Goal: Task Accomplishment & Management: Manage account settings

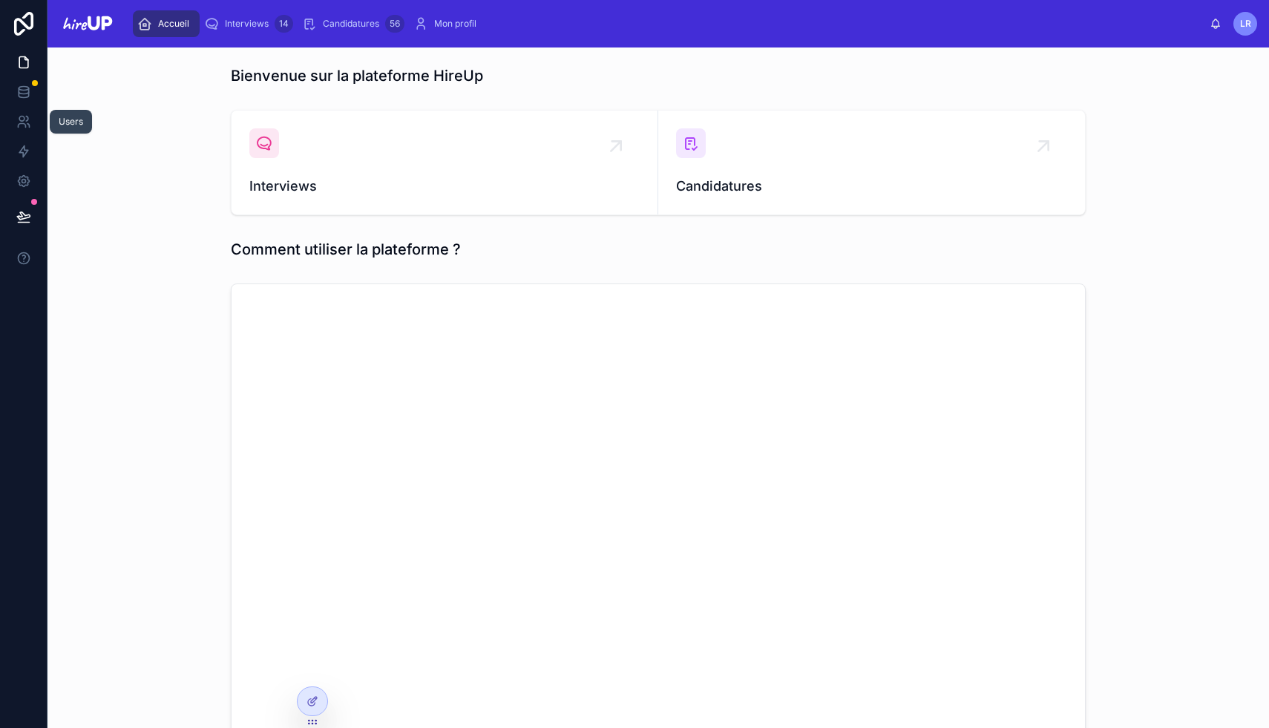
click at [25, 127] on icon at bounding box center [21, 126] width 7 height 4
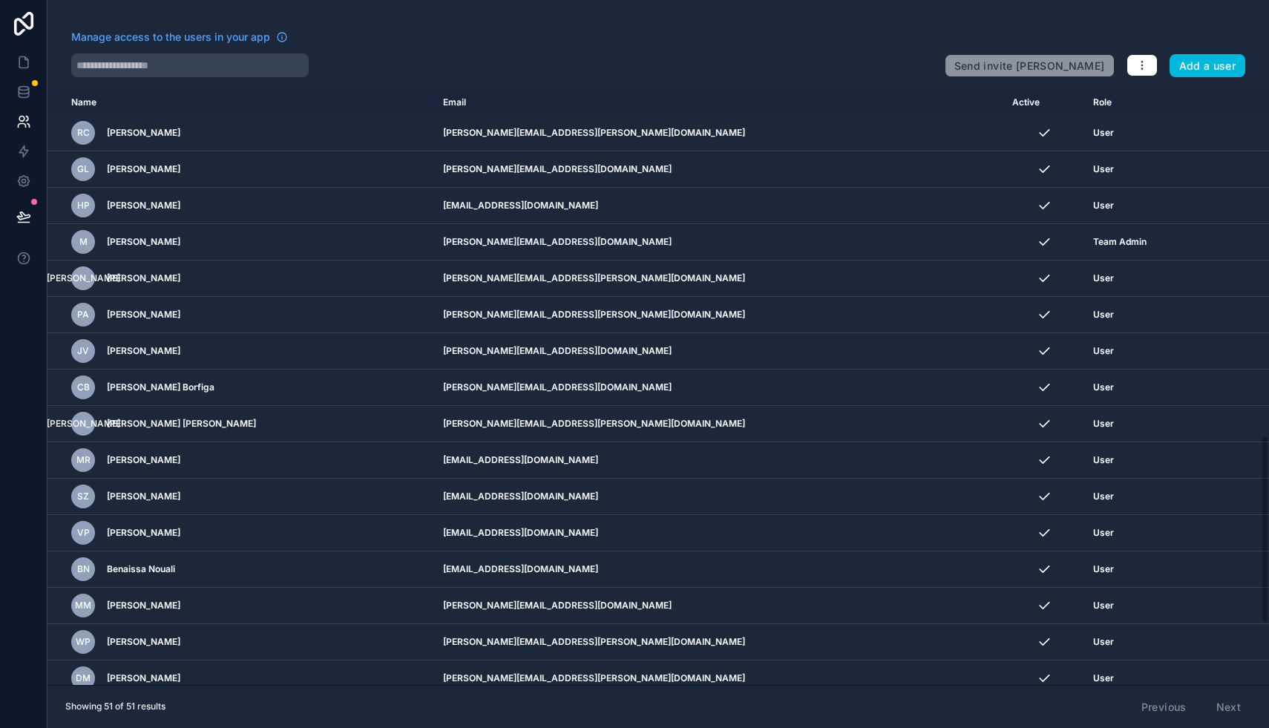
scroll to position [1285, 0]
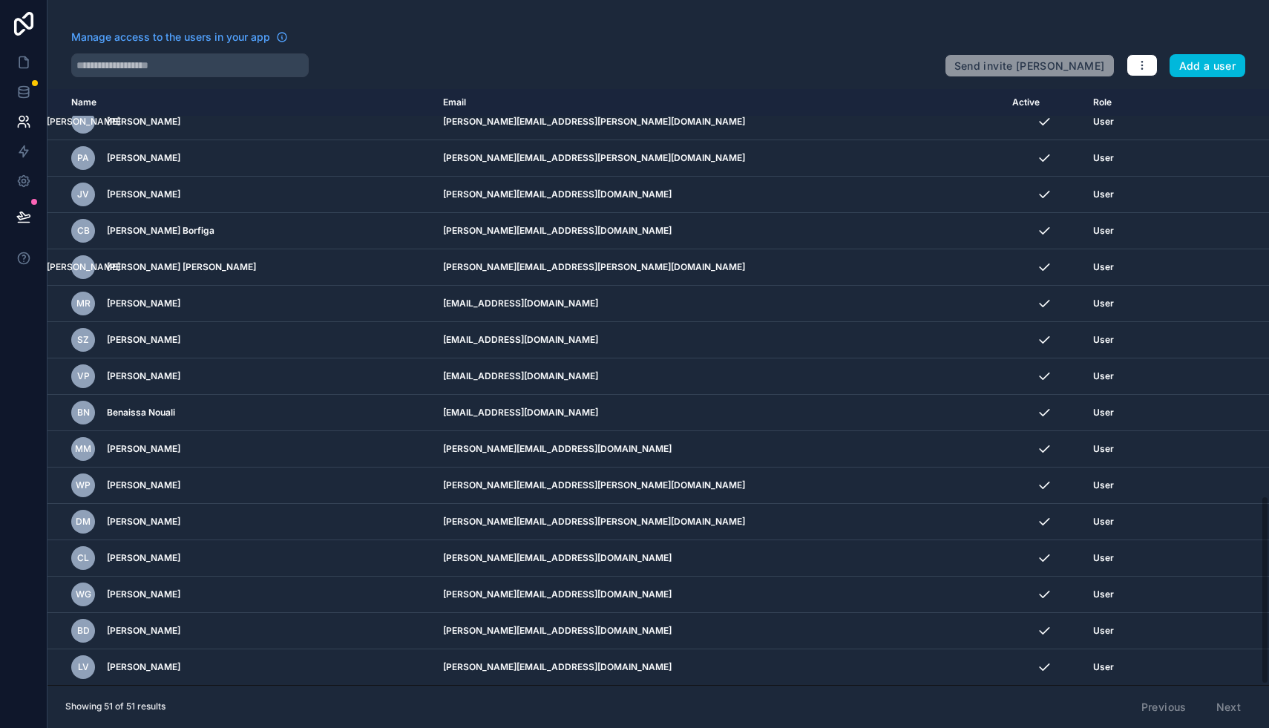
click at [154, 61] on input "text" at bounding box center [189, 65] width 237 height 24
type input "******"
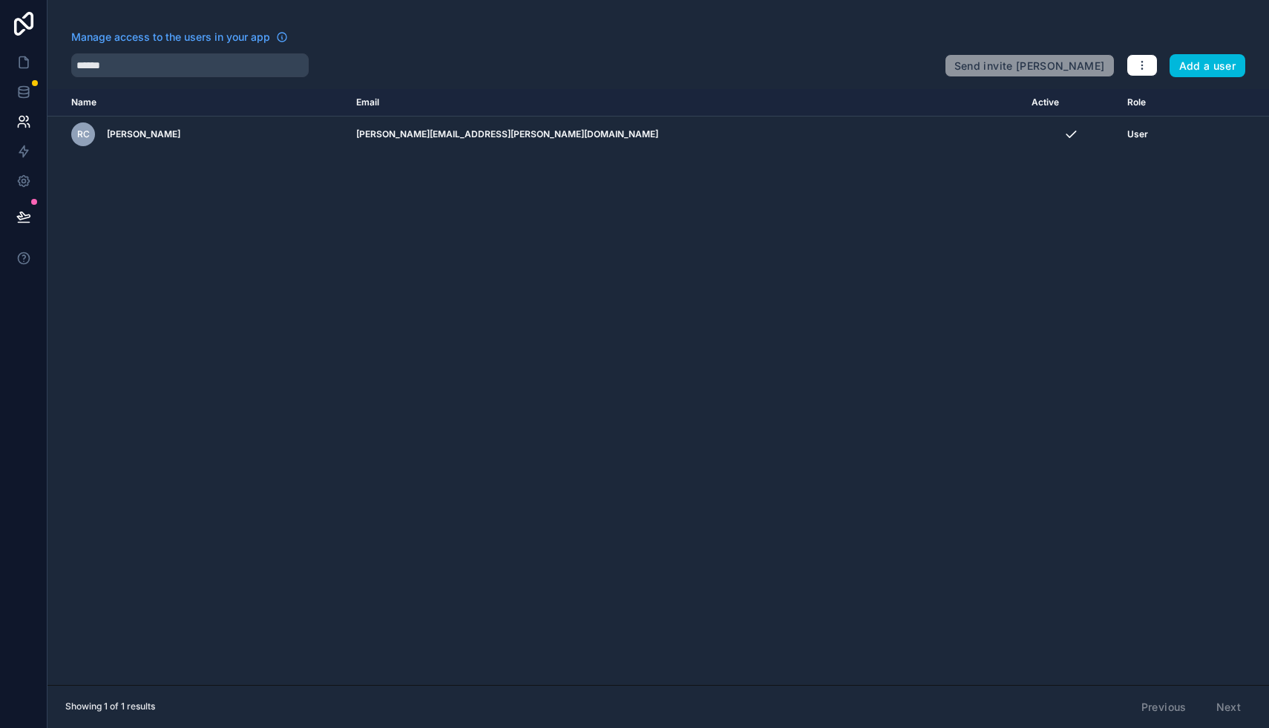
click at [0, 0] on icon "scrollable content" at bounding box center [0, 0] width 0 height 0
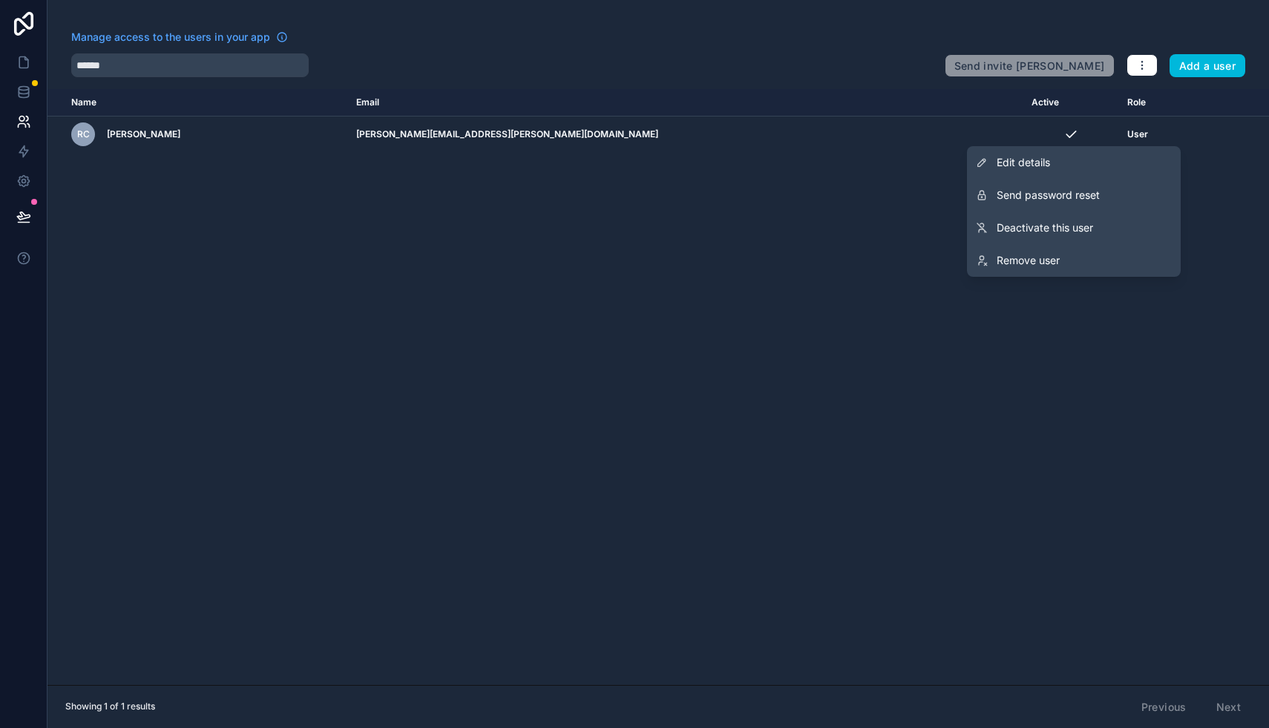
click at [1107, 165] on link "Edit details" at bounding box center [1074, 162] width 214 height 33
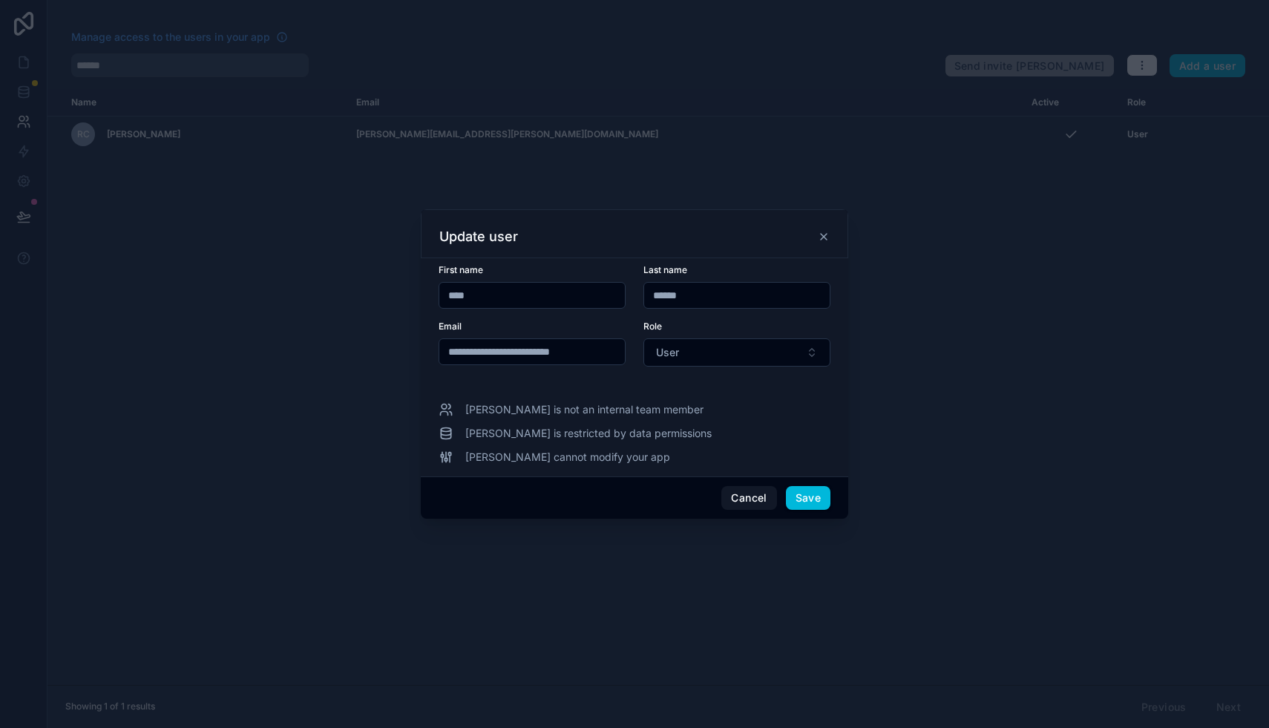
click at [752, 495] on button "Cancel" at bounding box center [748, 498] width 55 height 24
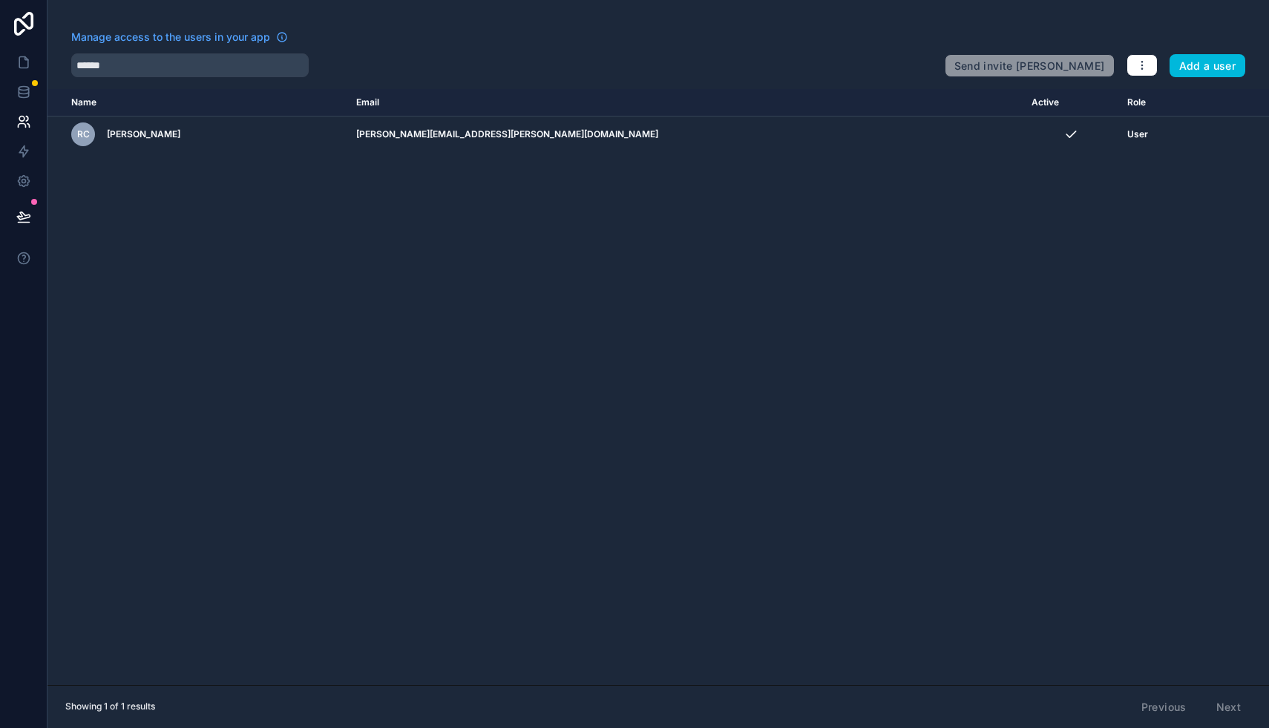
click at [1146, 66] on icon "button" at bounding box center [1142, 65] width 12 height 12
click at [1127, 137] on span "User" at bounding box center [1137, 134] width 21 height 12
click at [1200, 128] on td "scrollable content" at bounding box center [1234, 134] width 69 height 36
click at [1200, 140] on td "scrollable content" at bounding box center [1234, 134] width 69 height 36
click at [0, 0] on icon "scrollable content" at bounding box center [0, 0] width 0 height 0
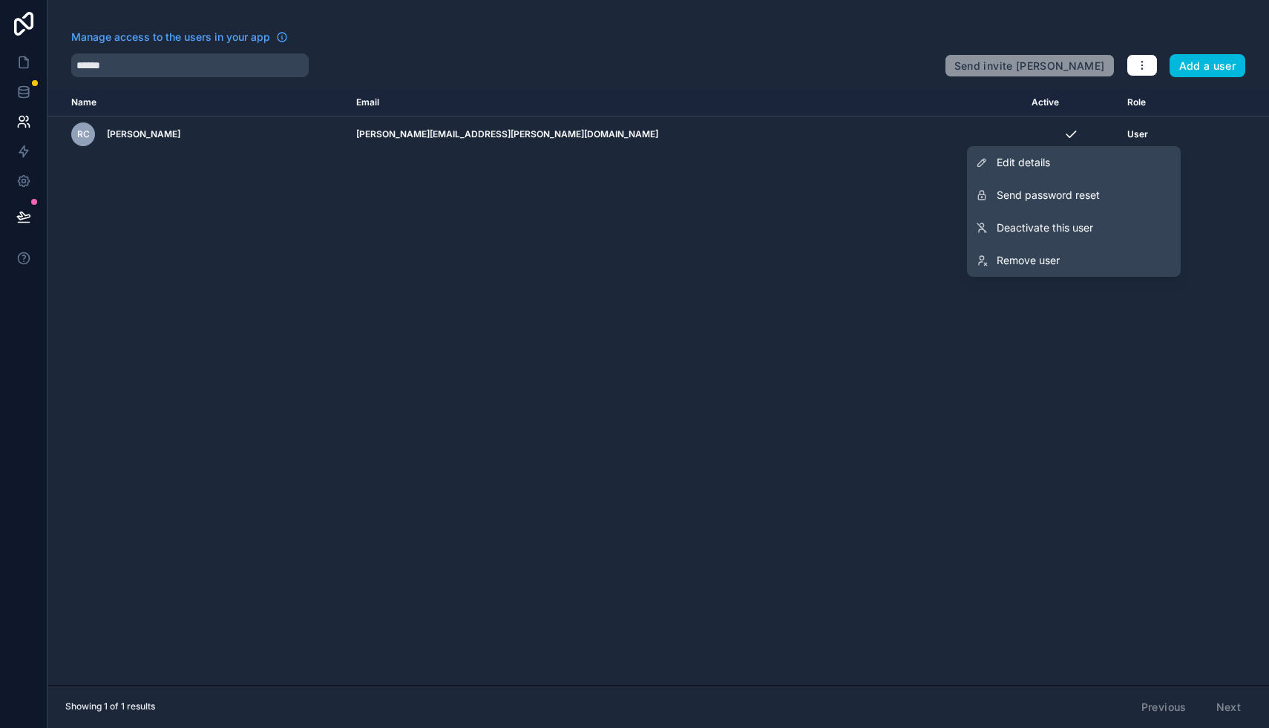
click at [1094, 197] on span "Send password reset" at bounding box center [1047, 195] width 103 height 15
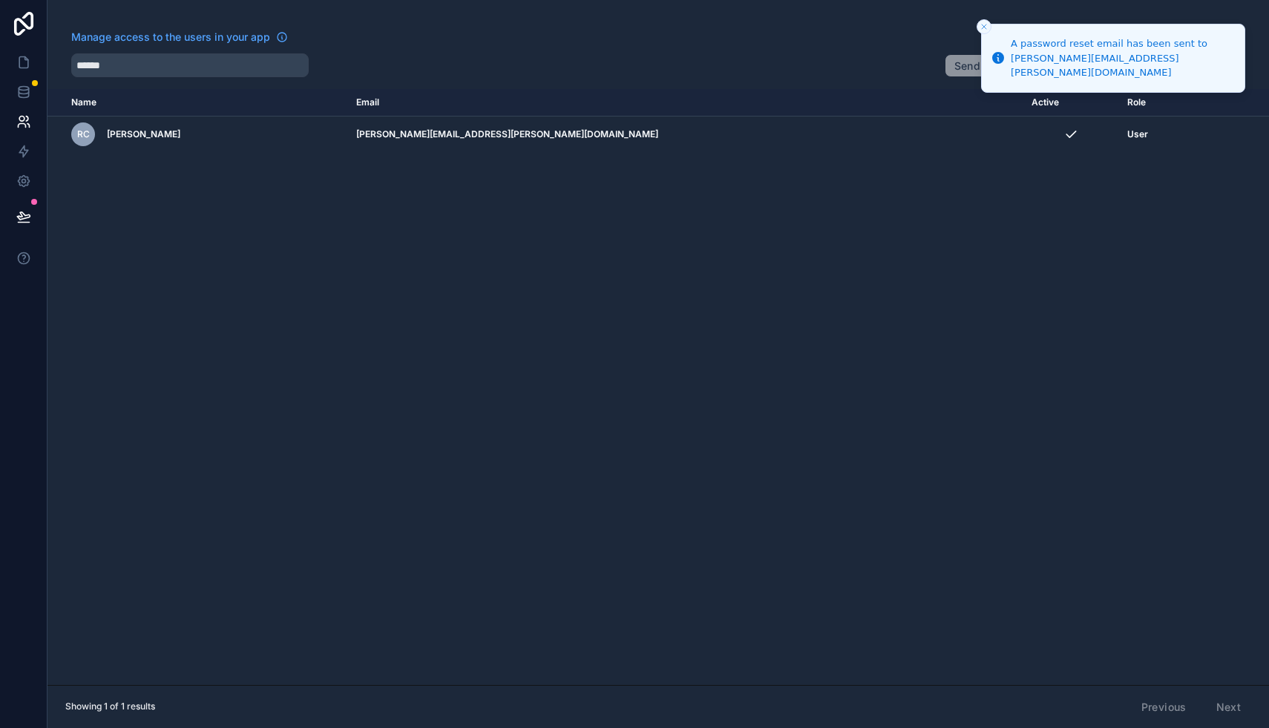
click at [0, 0] on icon "scrollable content" at bounding box center [0, 0] width 0 height 0
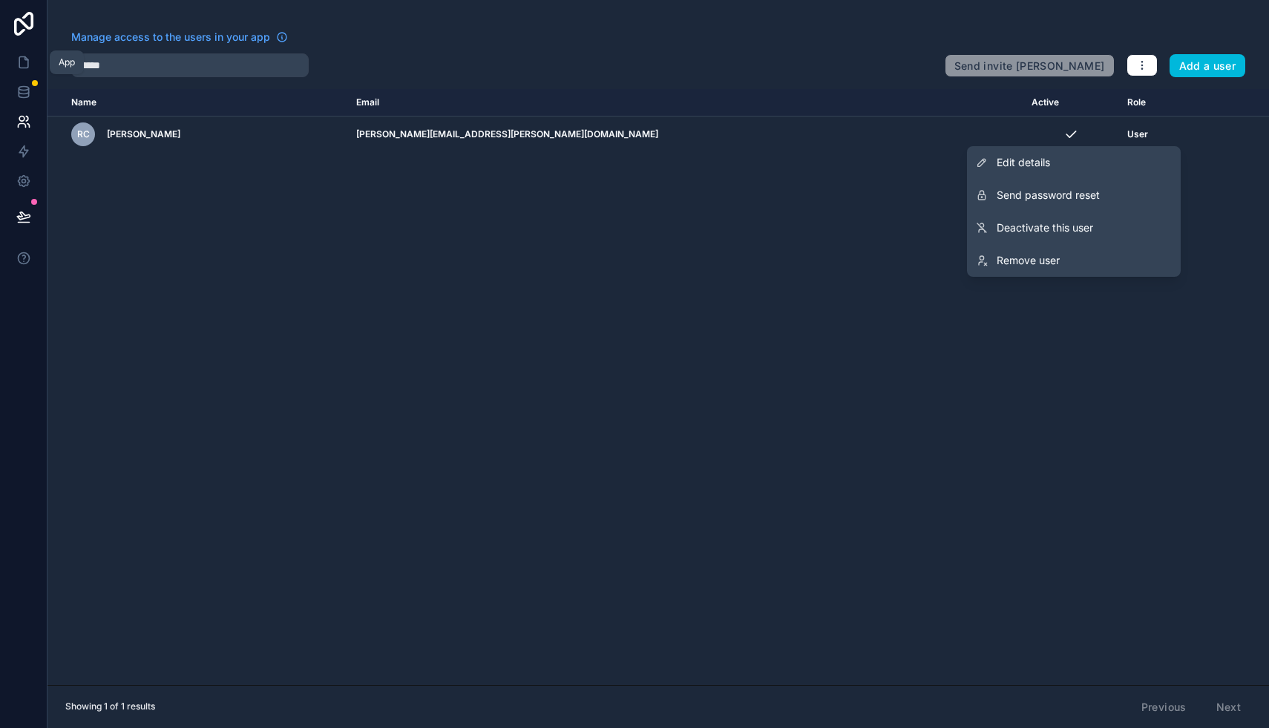
click at [25, 62] on icon at bounding box center [23, 62] width 15 height 15
